Goal: Feedback & Contribution: Submit feedback/report problem

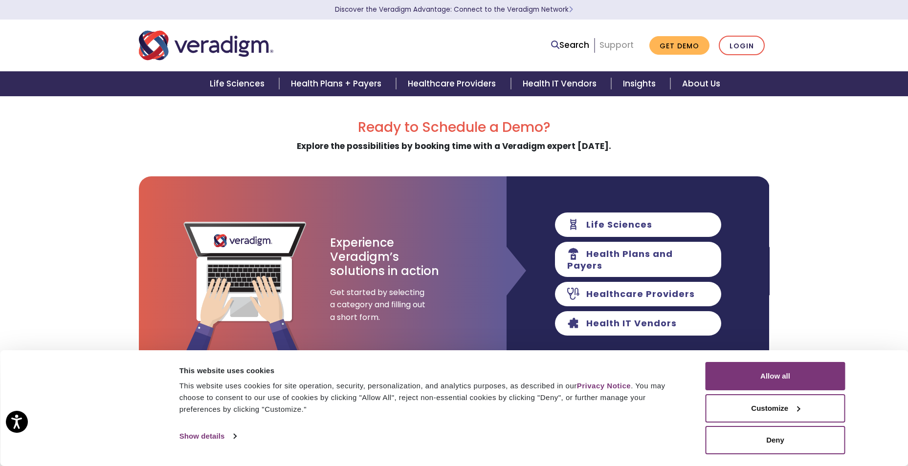
click at [615, 48] on link "Support" at bounding box center [616, 45] width 34 height 12
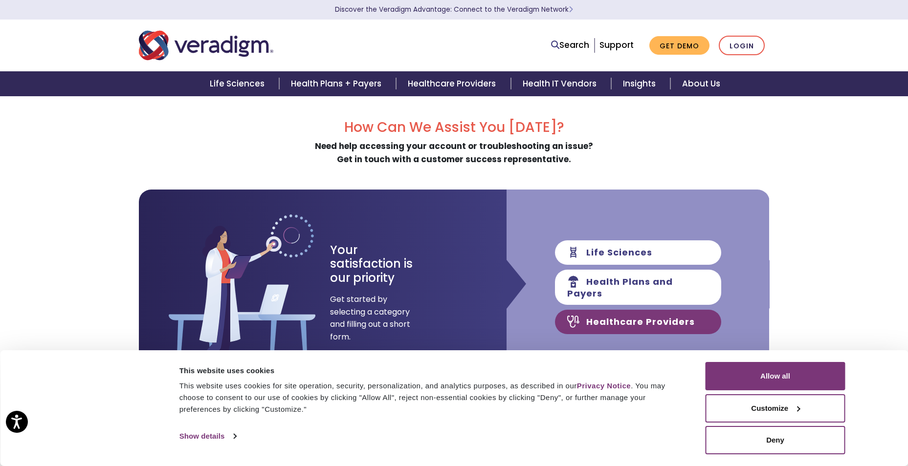
click at [592, 321] on link "Healthcare Providers" at bounding box center [638, 322] width 166 height 24
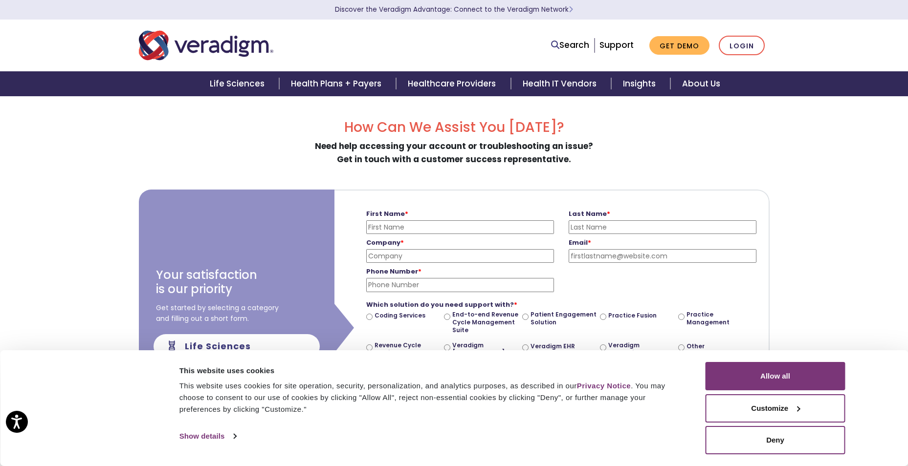
click at [378, 230] on input "First Name *" at bounding box center [460, 227] width 188 height 14
type input "k"
type input "Karen"
type input "k"
type input "Kincaid"
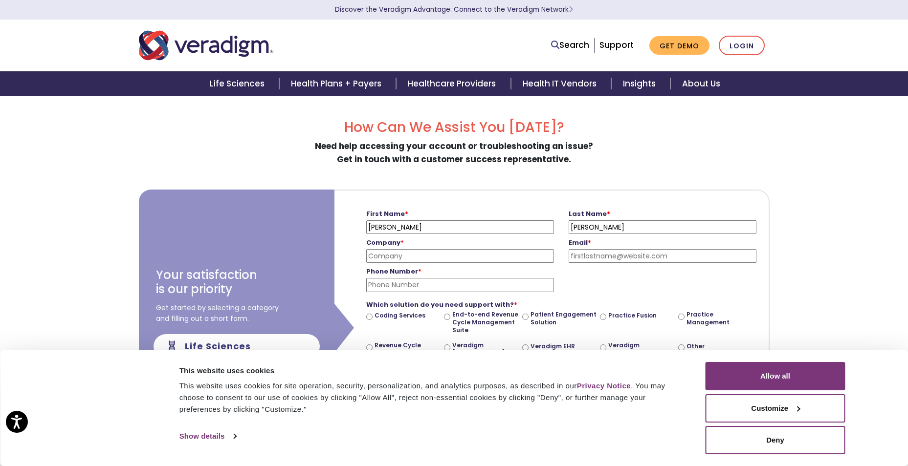
type input "a"
type input "Aultman MSO"
type input "K"
type input "karen.kincaid@aultman.com"
click at [383, 284] on input "Phone Number *" at bounding box center [460, 285] width 188 height 14
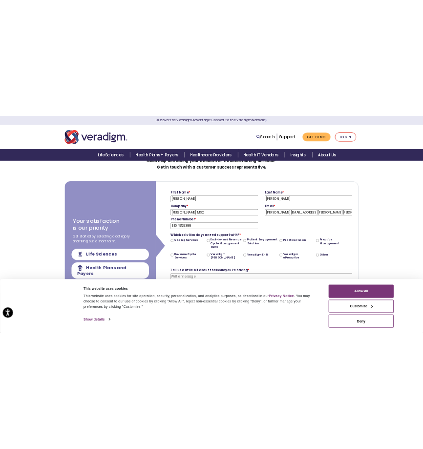
scroll to position [98, 0]
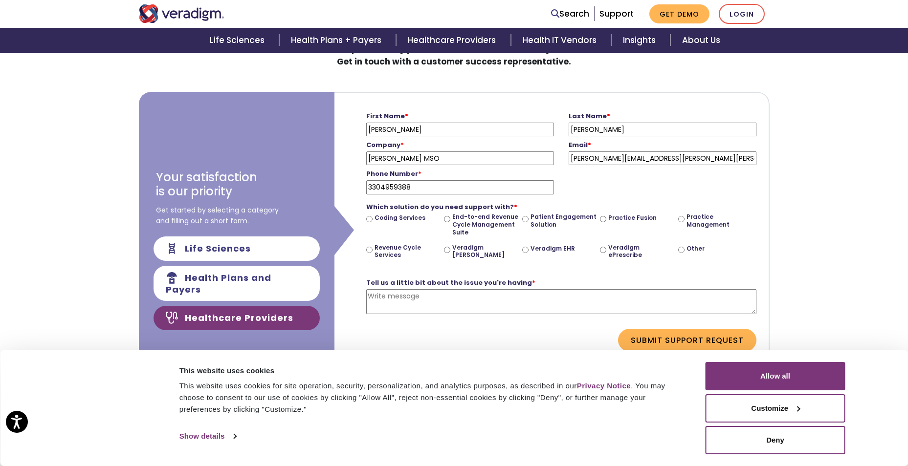
type input "3304959388"
drag, startPoint x: 682, startPoint y: 250, endPoint x: 663, endPoint y: 256, distance: 19.9
click at [682, 250] on input "Other" at bounding box center [681, 250] width 6 height 6
radio input "true"
click at [384, 299] on textarea "Tell us a little bit about the issue you're having *" at bounding box center [561, 301] width 390 height 25
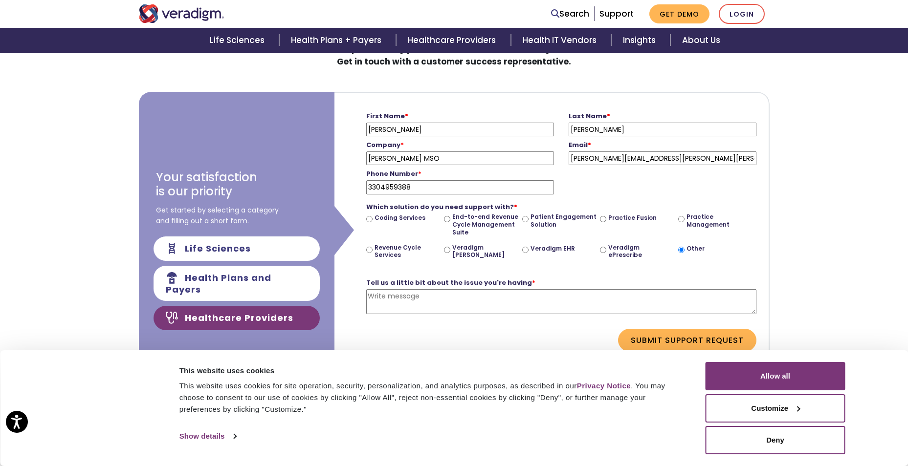
type textarea "i"
type textarea "K"
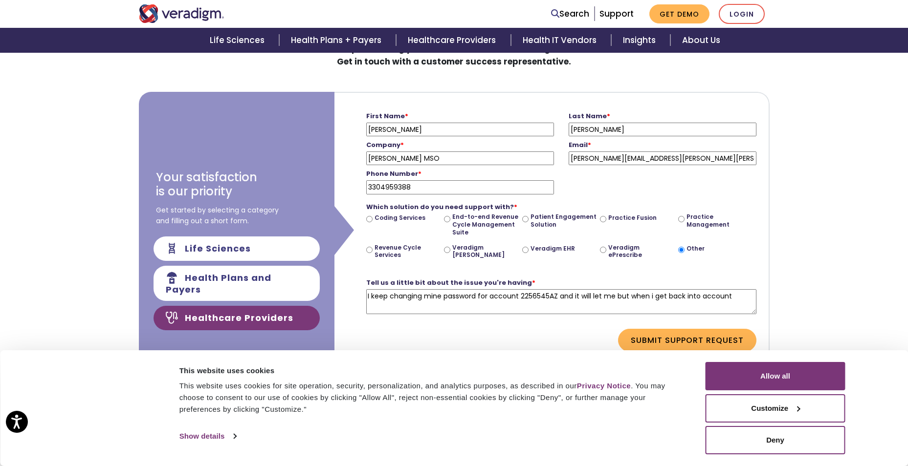
click at [382, 306] on textarea "I keep changing mine password for account 2256545AZ and it will let me but when…" at bounding box center [561, 301] width 390 height 25
click at [371, 312] on textarea "I keep changing mine password for account 2256545AZ and it will let me but when…" at bounding box center [561, 301] width 390 height 25
click at [373, 308] on textarea "I keep changing mine password for account 2256545AZ and it will let me but when…" at bounding box center [561, 301] width 390 height 25
click at [652, 295] on textarea "I keep changing mine password for account 2256545AZ and it will let me but when…" at bounding box center [561, 301] width 390 height 25
click at [388, 311] on textarea "I keep changing mine password for account 2256545AZ and it will let me but when…" at bounding box center [561, 301] width 390 height 25
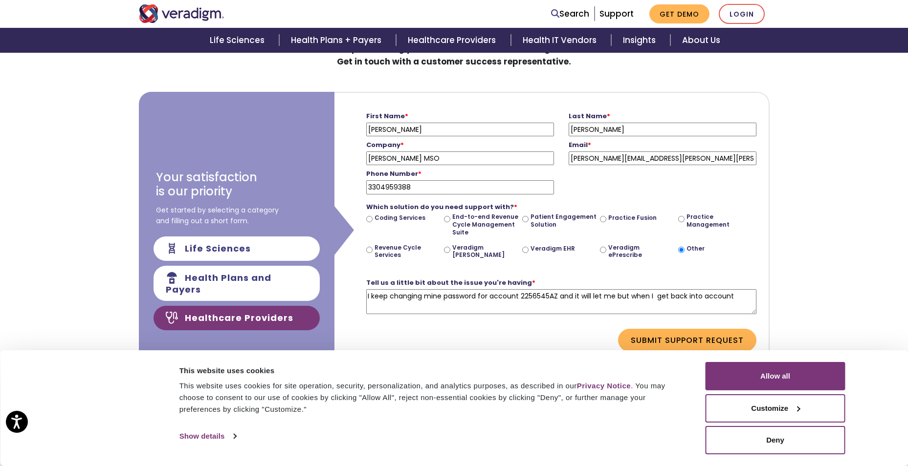
click at [382, 302] on textarea "I keep changing mine password for account 2256545AZ and it will let me but when…" at bounding box center [561, 301] width 390 height 25
click at [374, 310] on textarea "I keep changing mine password for account 2256545AZ and it will let me but when…" at bounding box center [561, 301] width 390 height 25
click at [369, 306] on textarea "I keep changing mine password for account 2256545AZ and it will let me but when…" at bounding box center [561, 301] width 390 height 25
click at [365, 308] on form "First Name * Karen Please enter your first name Last Name * Kincaid Please ente…" at bounding box center [551, 230] width 419 height 274
click at [378, 308] on textarea "I keep changing mine password for account 2256545AZ and it will let me but when…" at bounding box center [561, 301] width 390 height 25
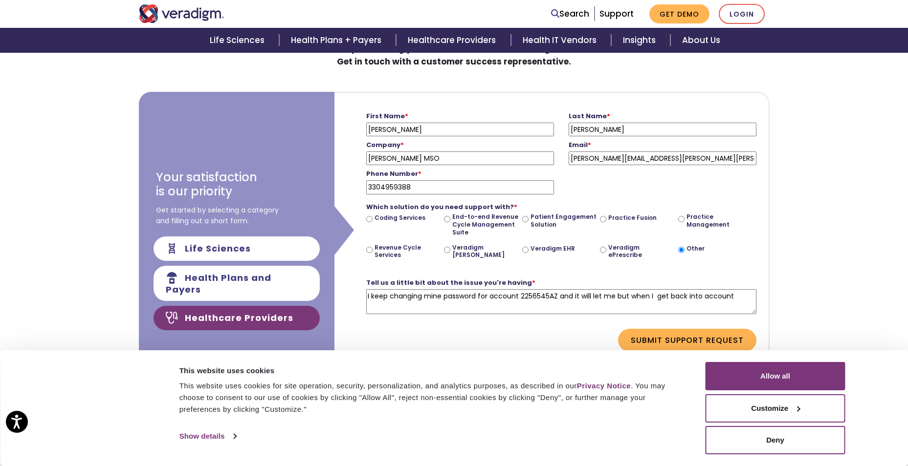
click at [372, 308] on textarea "I keep changing mine password for account 2256545AZ and it will let me but when…" at bounding box center [561, 301] width 390 height 25
click at [378, 311] on textarea "I keep changing mine password for account 2256545AZ and it will let me but when…" at bounding box center [561, 301] width 390 height 25
click at [389, 310] on textarea "I keep changing mine password for account 2256545AZ and it will let me but when…" at bounding box center [561, 301] width 390 height 25
click at [701, 296] on textarea "I keep changing mine password for account 2256545AZ and it will let me but when…" at bounding box center [561, 301] width 390 height 25
click at [733, 293] on textarea "I keep changing mine password for account 2256545AZ and it will let me but when…" at bounding box center [561, 301] width 390 height 25
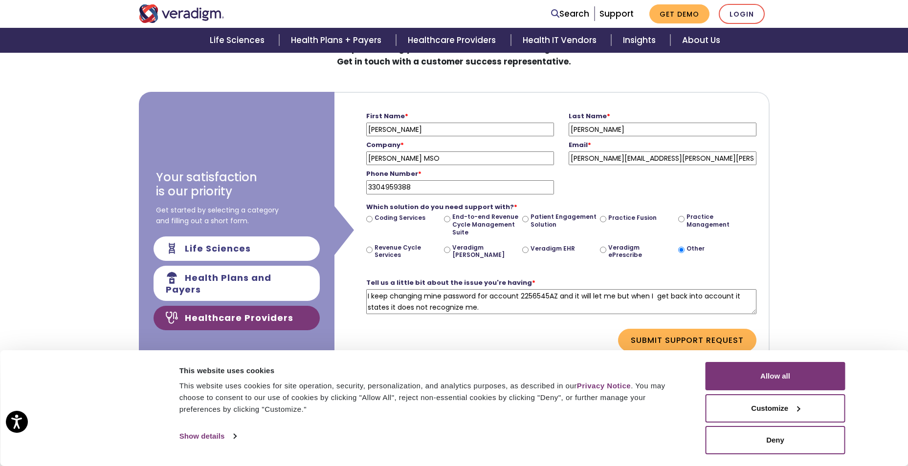
click at [441, 298] on textarea "I keep changing mine password for account 2256545AZ and it will let me but when…" at bounding box center [561, 301] width 390 height 25
type textarea "I keep changing my password for account 2256545AZ and it will let me but when I…"
drag, startPoint x: 681, startPoint y: 343, endPoint x: 673, endPoint y: 349, distance: 11.1
click at [681, 343] on button "Submit Support Request" at bounding box center [687, 340] width 138 height 22
